Goal: Transaction & Acquisition: Purchase product/service

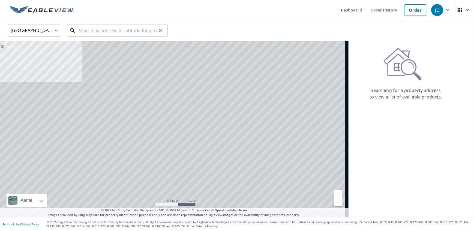
click at [103, 32] on input "text" at bounding box center [118, 30] width 78 height 15
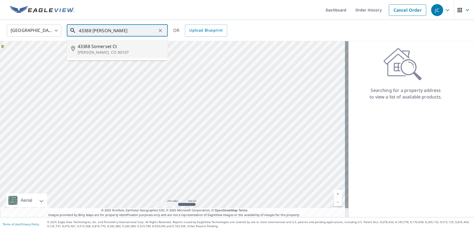
click at [96, 49] on span "43388 Somerset Ct" at bounding box center [121, 46] width 86 height 7
type input "[STREET_ADDRESS][PERSON_NAME]"
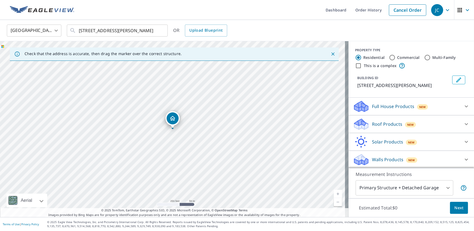
click at [174, 116] on icon "Dropped pin, building 1, Residential property, 43388 Somerset Ct Elizabeth, CO …" at bounding box center [172, 118] width 7 height 7
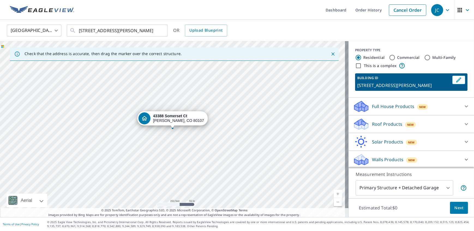
click at [465, 125] on icon at bounding box center [466, 124] width 3 height 2
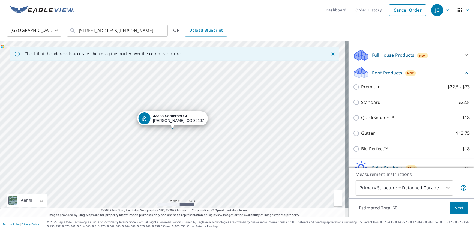
scroll to position [74, 0]
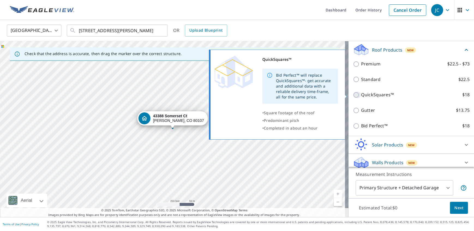
click at [353, 95] on input "QuickSquares™ $18" at bounding box center [357, 95] width 8 height 7
checkbox input "true"
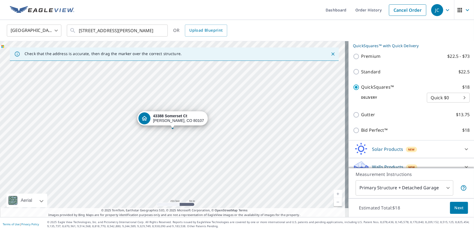
scroll to position [98, 0]
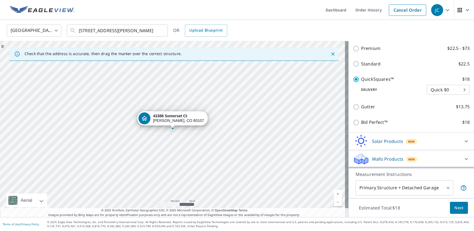
click at [454, 208] on span "Next" at bounding box center [458, 207] width 9 height 7
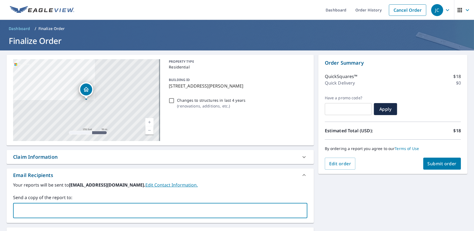
click at [27, 208] on input "text" at bounding box center [156, 210] width 281 height 10
type input "[EMAIL_ADDRESS][DOMAIN_NAME]"
click at [446, 164] on span "Submit order" at bounding box center [441, 164] width 29 height 6
checkbox input "true"
